Goal: Transaction & Acquisition: Download file/media

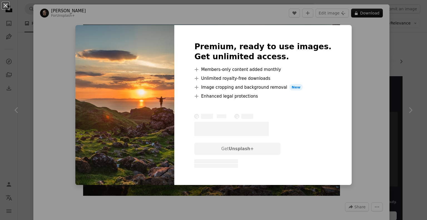
scroll to position [195, 0]
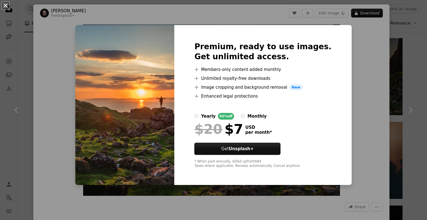
click at [6, 6] on button "An X shape" at bounding box center [5, 5] width 7 height 7
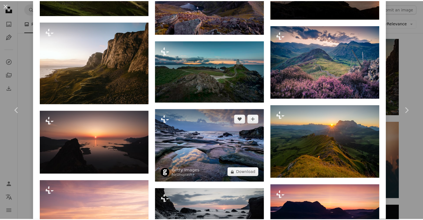
scroll to position [724, 0]
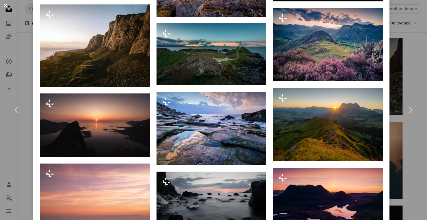
click at [5, 6] on button "An X shape" at bounding box center [5, 5] width 7 height 7
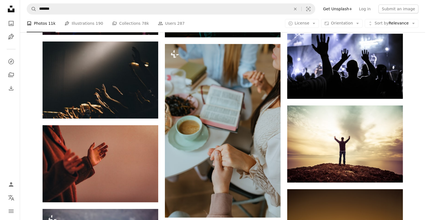
scroll to position [445, 0]
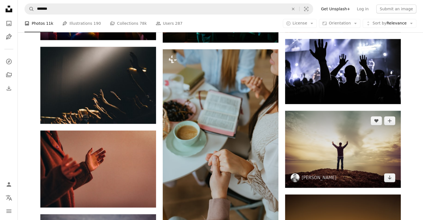
click at [354, 154] on img at bounding box center [343, 149] width 116 height 77
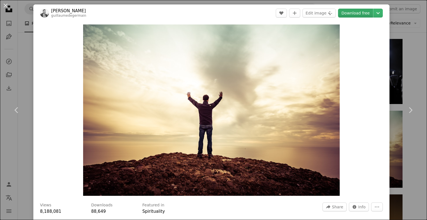
click at [350, 11] on link "Download free" at bounding box center [355, 13] width 35 height 9
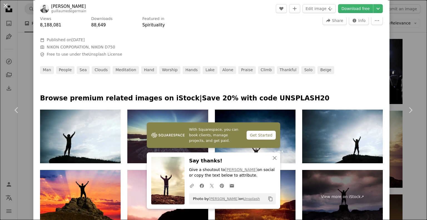
scroll to position [223, 0]
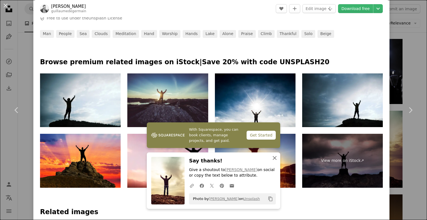
click at [273, 158] on icon "button" at bounding box center [275, 158] width 4 height 4
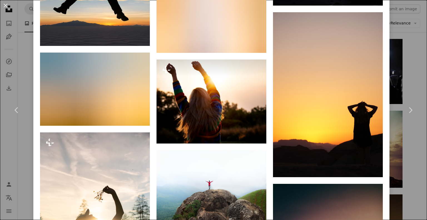
scroll to position [7361, 0]
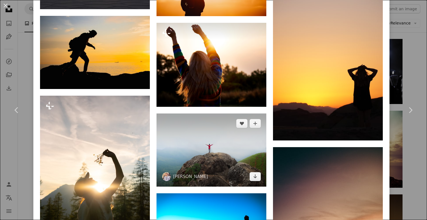
click at [231, 114] on img at bounding box center [212, 150] width 110 height 73
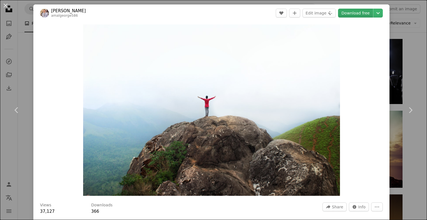
click at [359, 13] on link "Download free" at bounding box center [355, 13] width 35 height 9
